Goal: Task Accomplishment & Management: Manage account settings

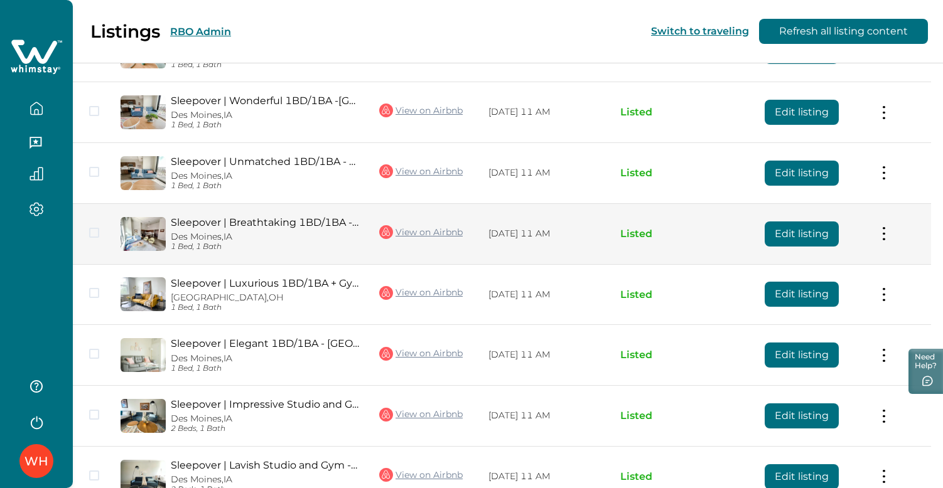
click at [797, 237] on button "Edit listing" at bounding box center [802, 234] width 74 height 25
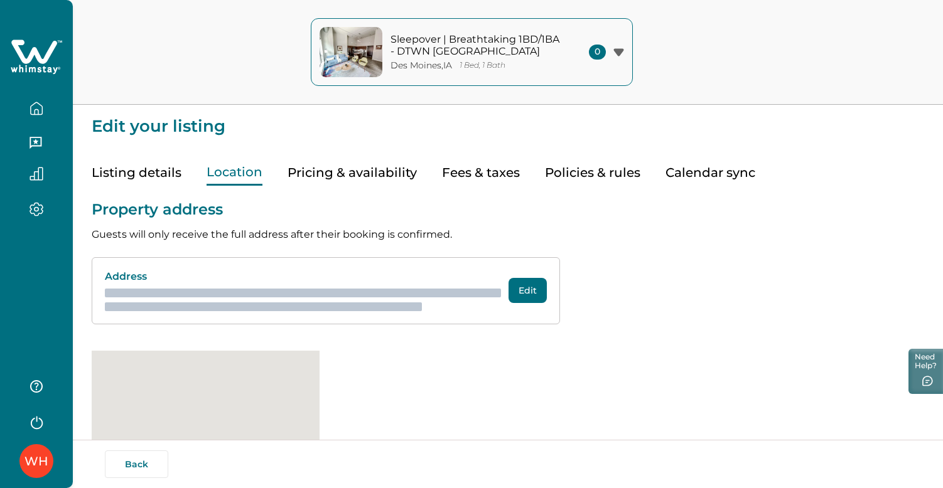
click at [240, 171] on button "Location" at bounding box center [235, 173] width 56 height 26
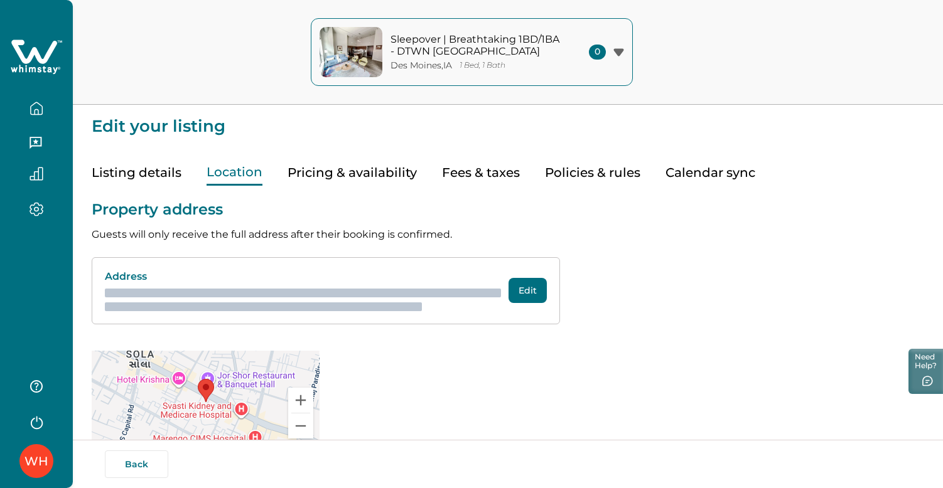
click at [662, 242] on div "Property address Guests will only receive the full address after their booking …" at bounding box center [508, 320] width 832 height 268
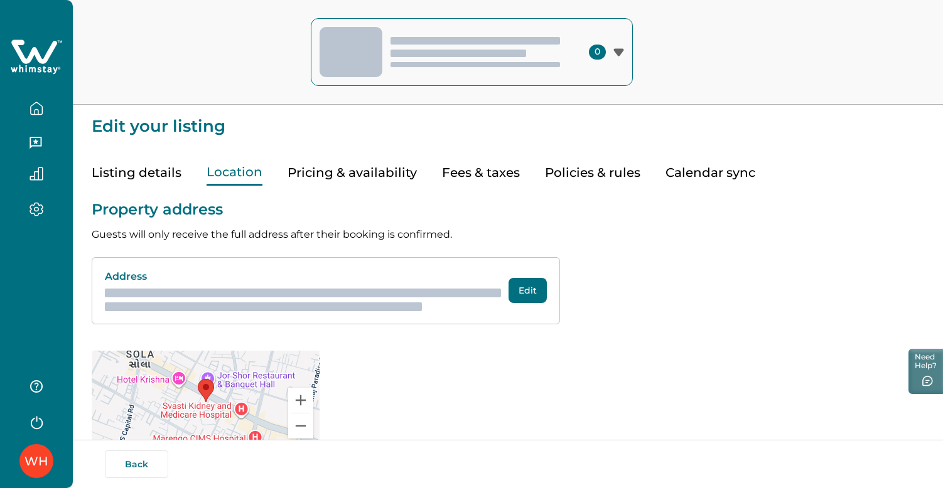
click at [522, 285] on button "Edit" at bounding box center [528, 290] width 38 height 25
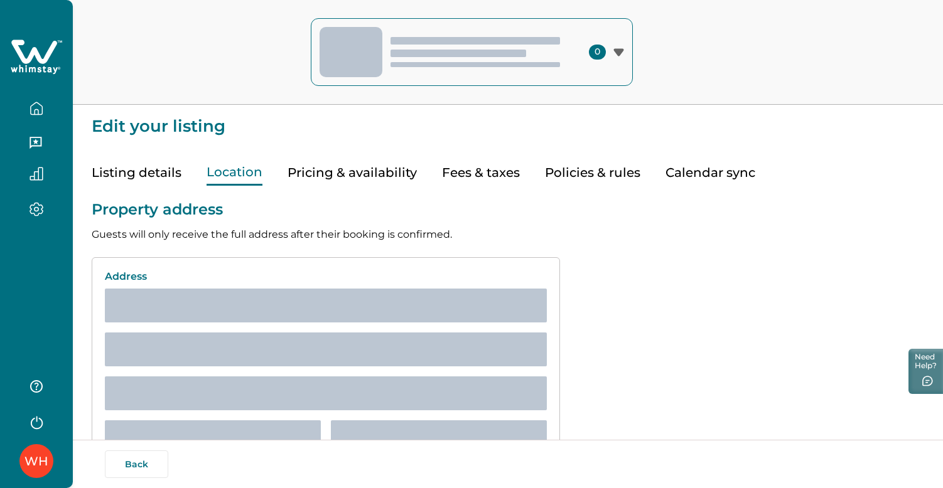
click at [31, 107] on icon "button" at bounding box center [36, 108] width 11 height 12
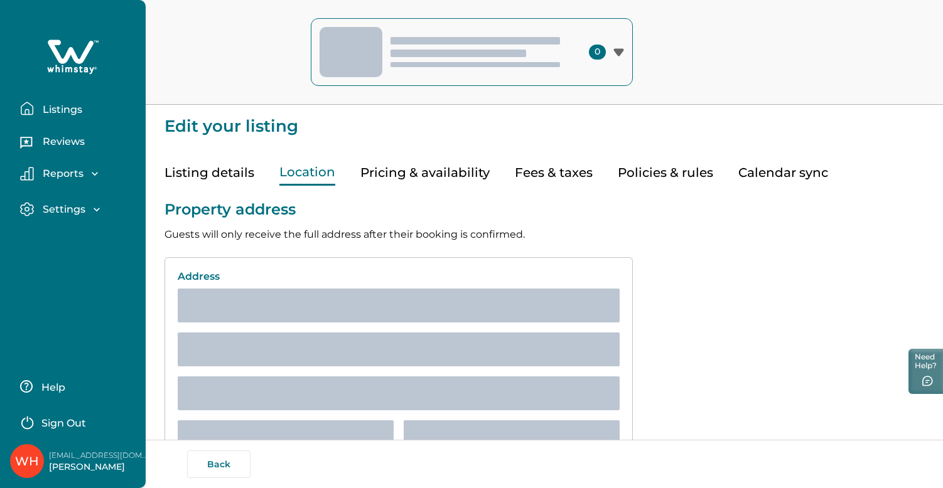
click at [63, 111] on p "Listings" at bounding box center [60, 110] width 43 height 13
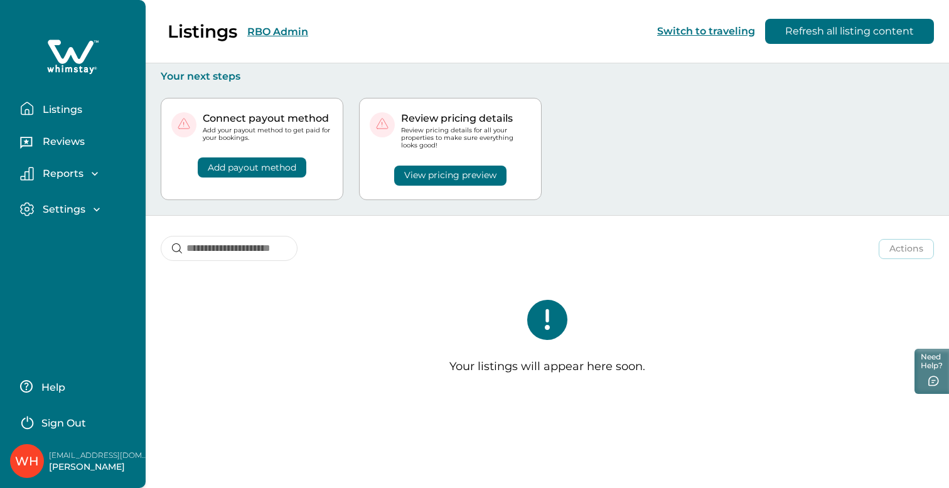
click at [289, 27] on div "Listings RBO Admin Switch to traveling Refresh all listing content" at bounding box center [474, 31] width 949 height 63
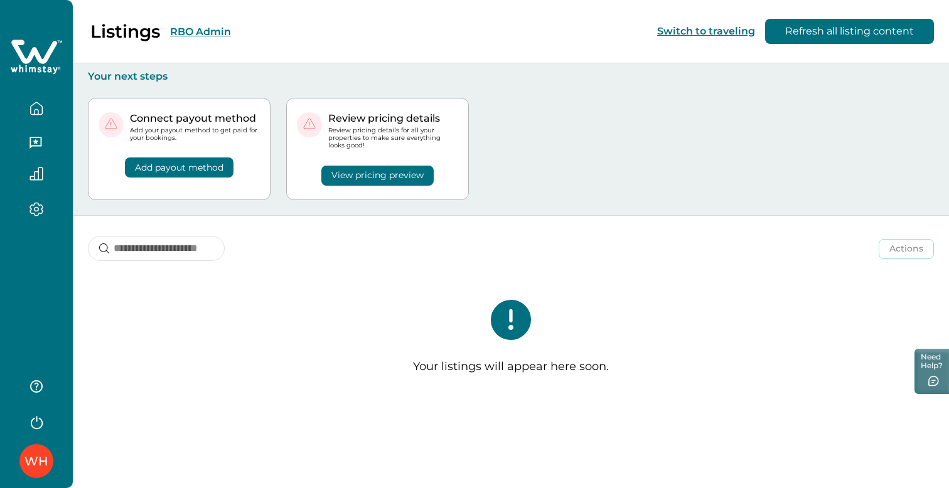
click at [217, 28] on button "RBO Admin" at bounding box center [200, 32] width 61 height 12
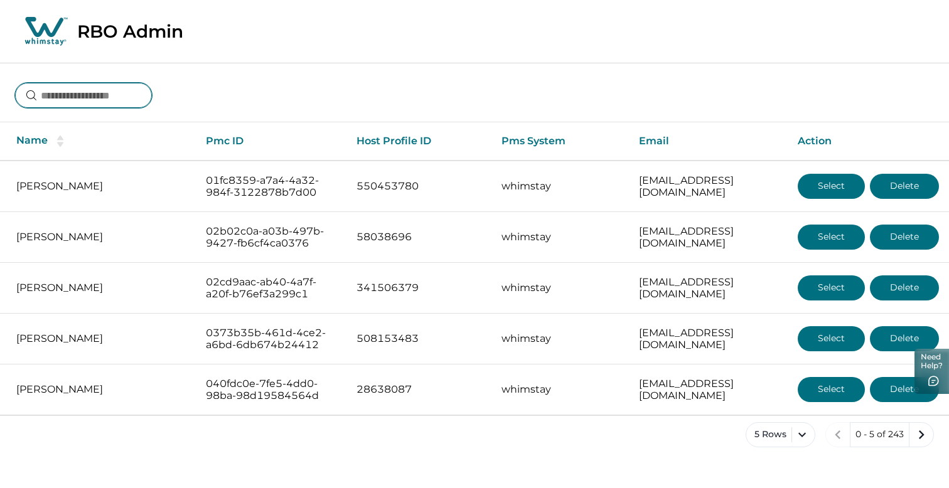
click at [130, 101] on input at bounding box center [83, 95] width 137 height 25
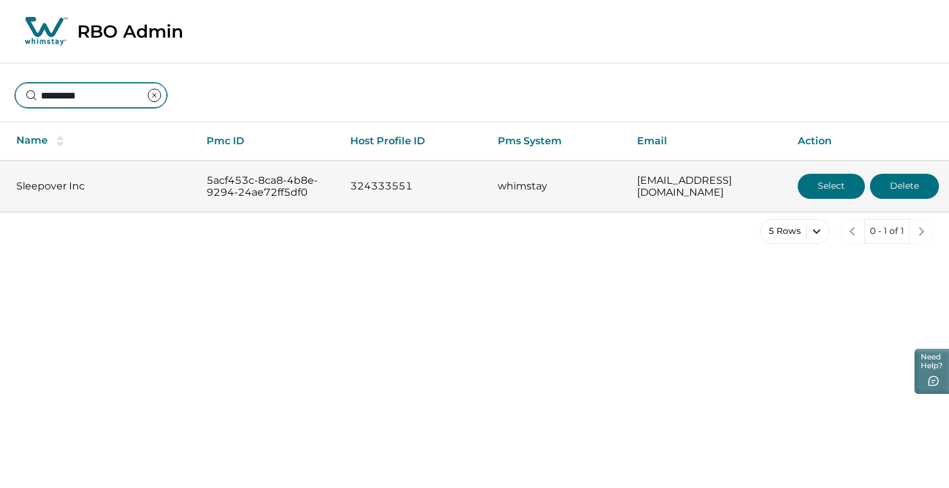
type input "*********"
click at [833, 183] on button "Select" at bounding box center [831, 186] width 67 height 25
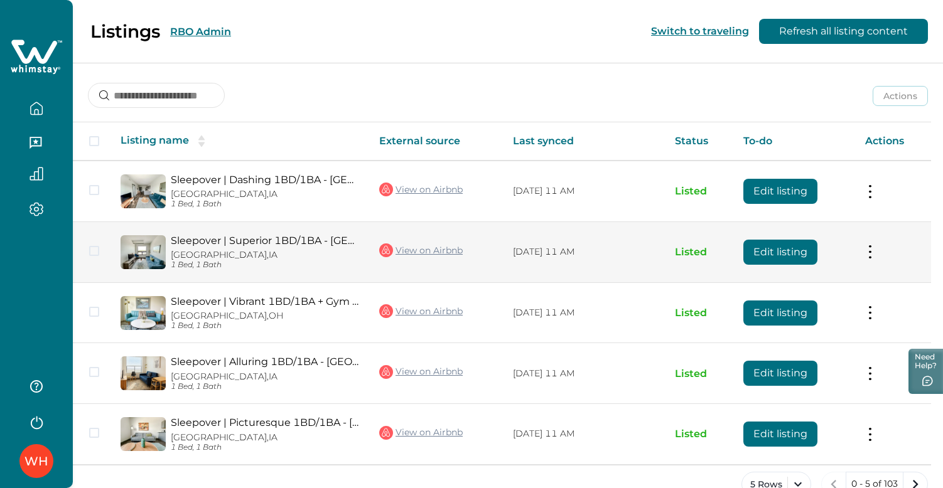
scroll to position [27, 0]
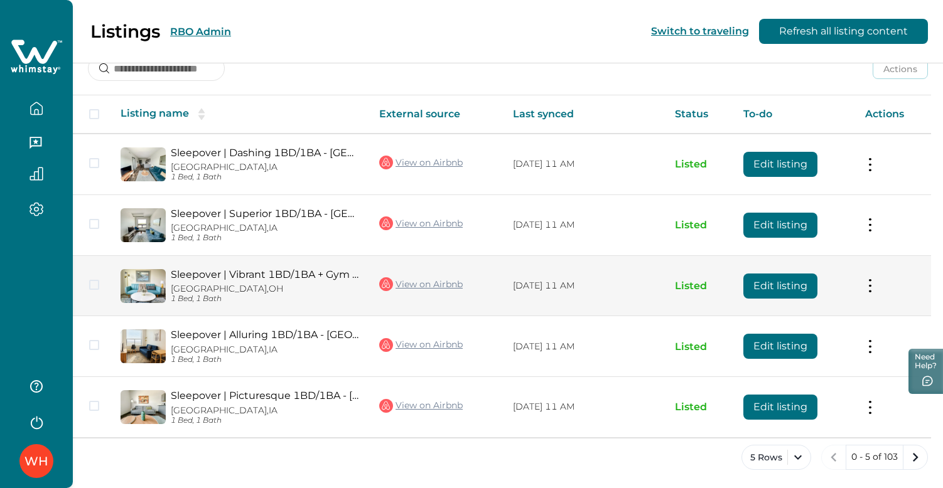
click at [298, 277] on link "Sleepover | Vibrant 1BD/1BA + Gym - [GEOGRAPHIC_DATA]" at bounding box center [265, 275] width 188 height 12
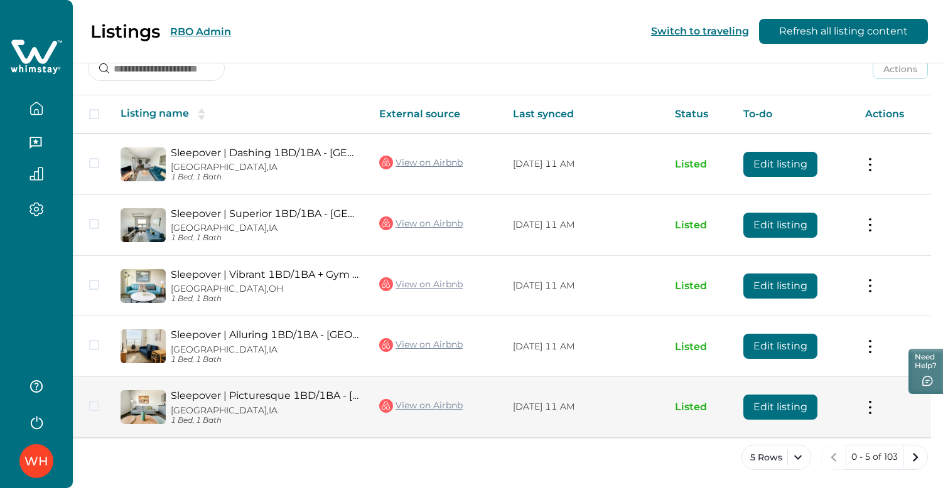
click at [802, 404] on button "Edit listing" at bounding box center [780, 407] width 74 height 25
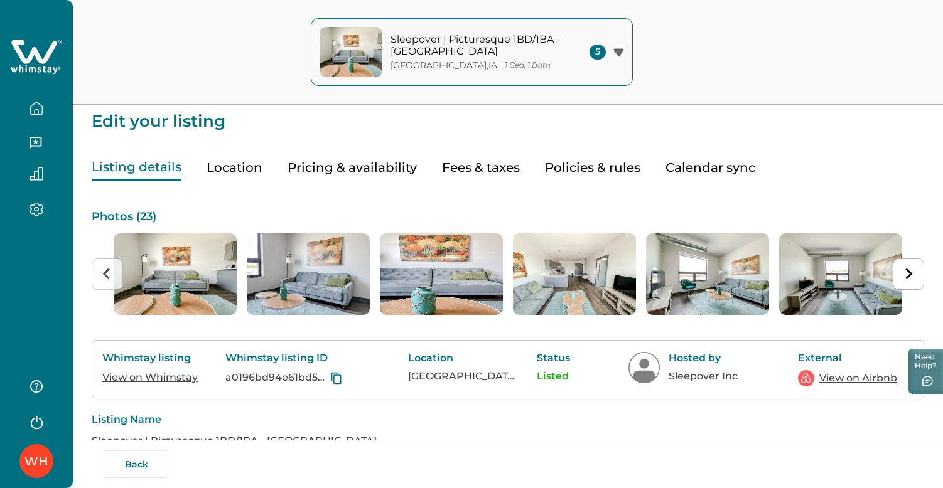
scroll to position [4, 0]
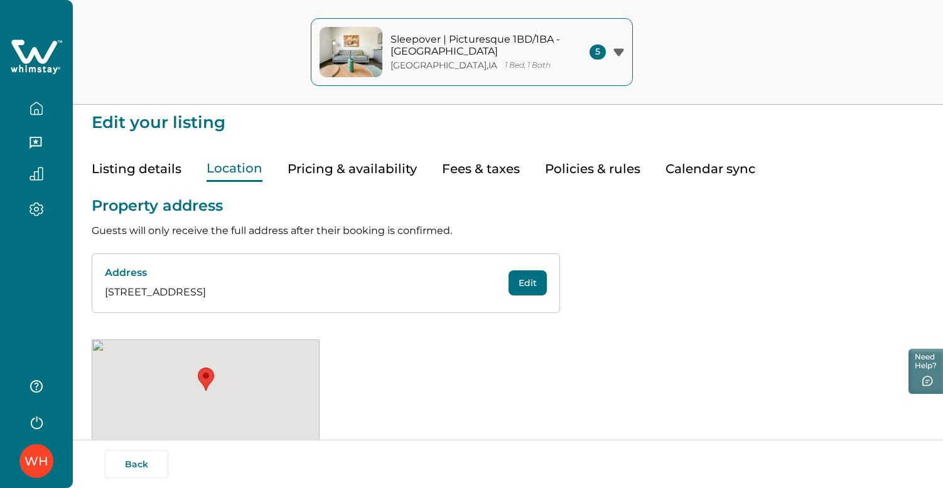
click at [255, 170] on button "Location" at bounding box center [235, 169] width 56 height 26
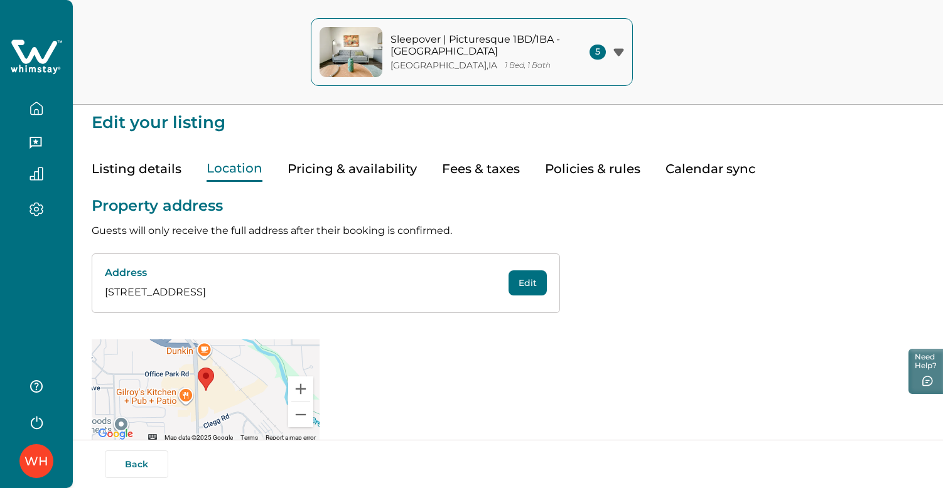
drag, startPoint x: 347, startPoint y: 294, endPoint x: 105, endPoint y: 291, distance: 241.1
click at [105, 291] on p "1261 8th St, 301, West Des Moines, IA, US, 50265" at bounding box center [293, 292] width 377 height 15
copy p "1261 8th St, 301, West Des Moines, IA, US, 50265"
